Goal: Task Accomplishment & Management: Find specific page/section

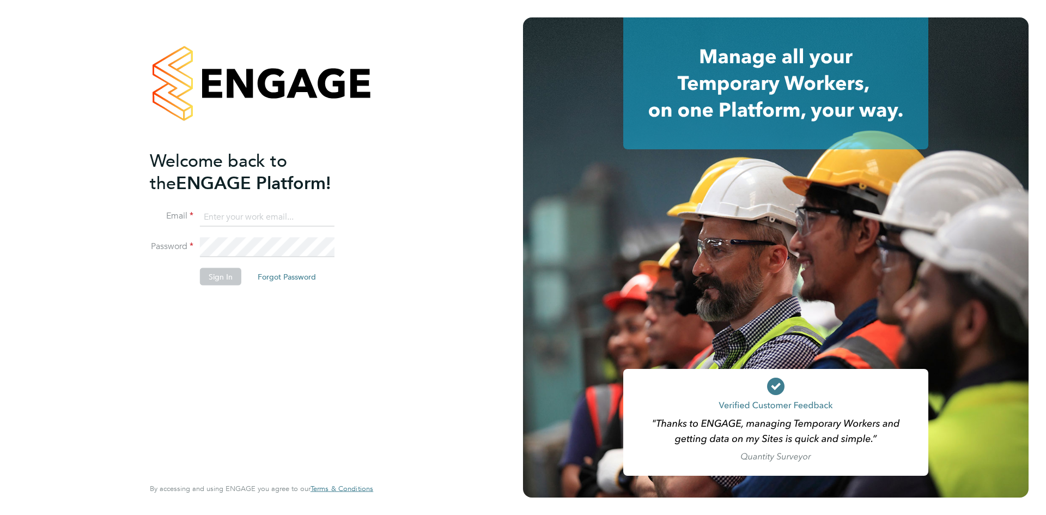
click at [213, 210] on input at bounding box center [267, 217] width 135 height 20
type input "daniel.tisseyre@randstad.co.uk"
click at [213, 275] on button "Sign In" at bounding box center [220, 276] width 41 height 17
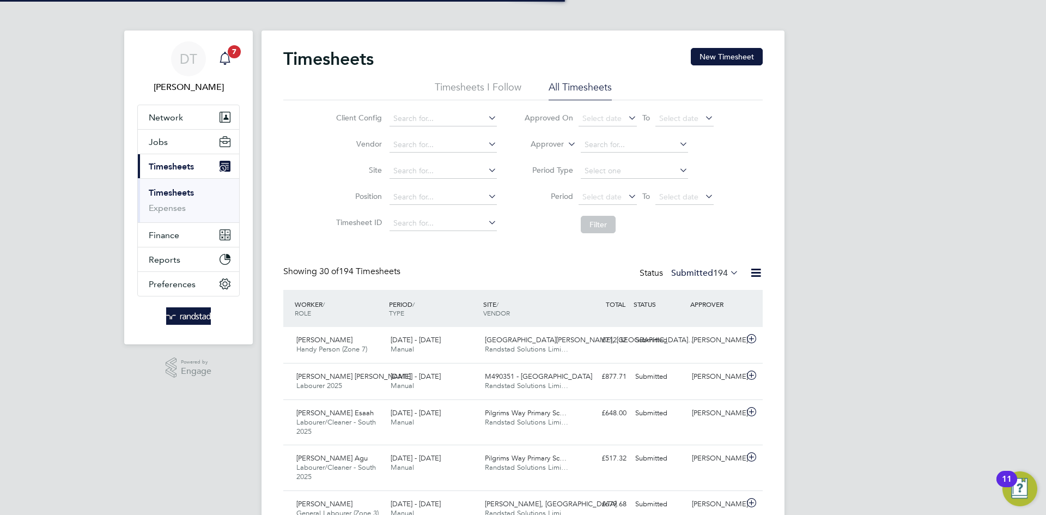
click at [225, 58] on icon "Main navigation" at bounding box center [225, 58] width 13 height 13
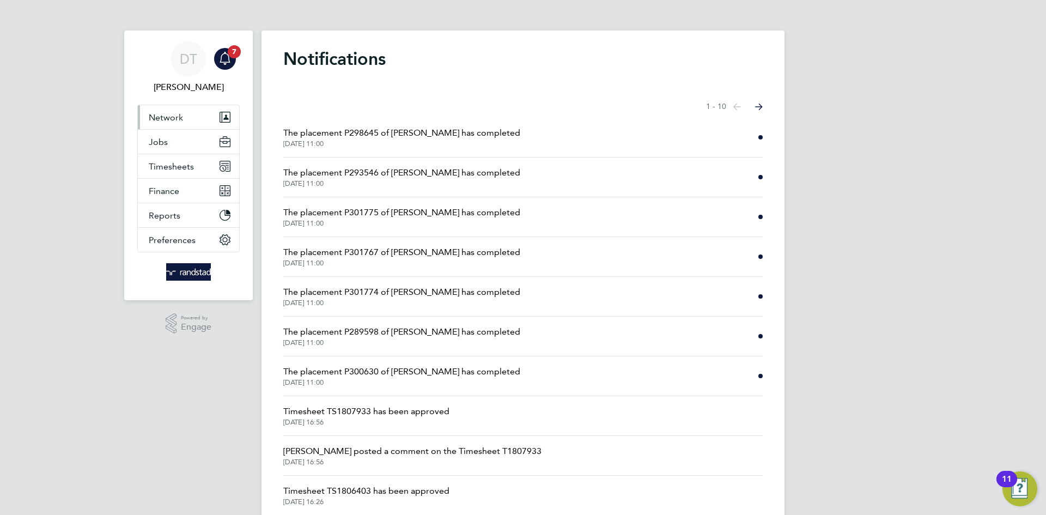
click at [189, 125] on button "Network" at bounding box center [188, 117] width 101 height 24
click at [169, 149] on button "Jobs" at bounding box center [188, 142] width 101 height 24
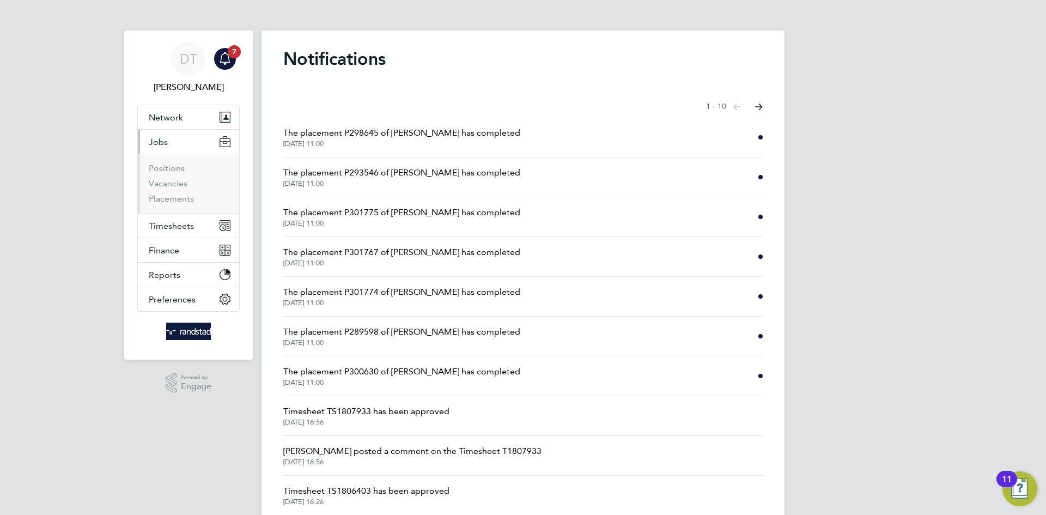
click at [165, 191] on li "Vacancies" at bounding box center [190, 185] width 82 height 15
click at [166, 178] on link "Vacancies" at bounding box center [168, 183] width 39 height 10
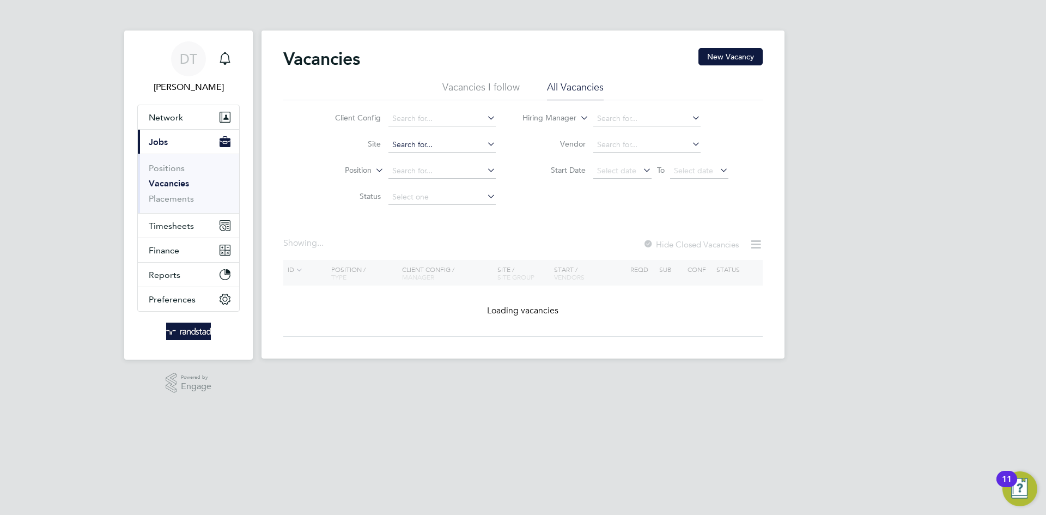
click at [412, 146] on input at bounding box center [442, 144] width 107 height 15
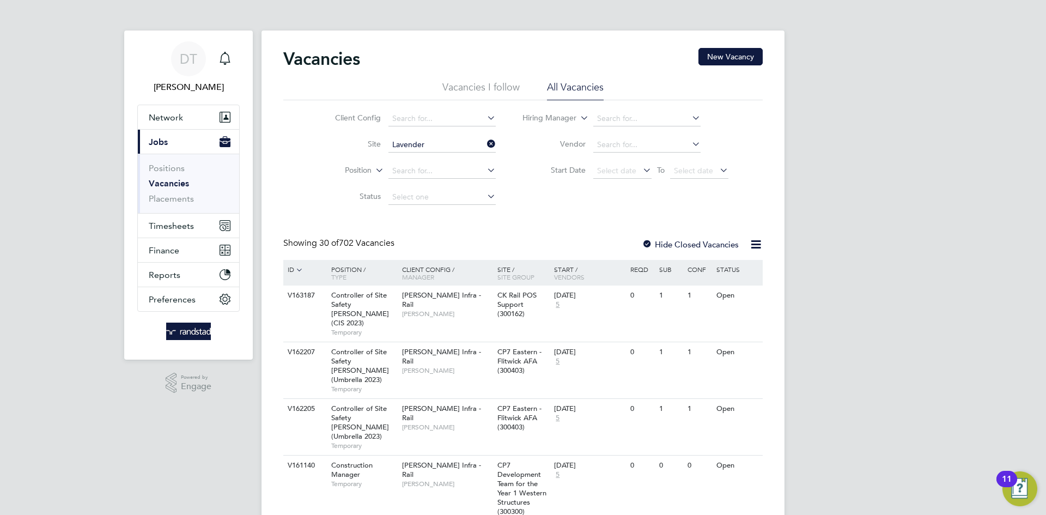
click at [419, 160] on li "A410298 - Lavender View - ECF" at bounding box center [446, 160] width 116 height 15
type input "A410298 - Lavender View - ECF"
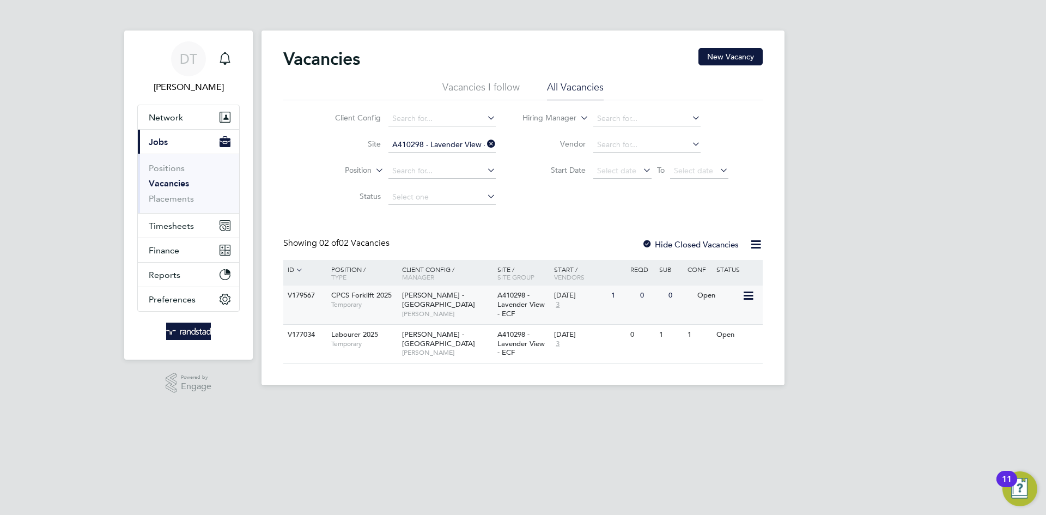
click at [542, 303] on span "A410298 - Lavender View - ECF" at bounding box center [521, 305] width 47 height 28
